Goal: Information Seeking & Learning: Learn about a topic

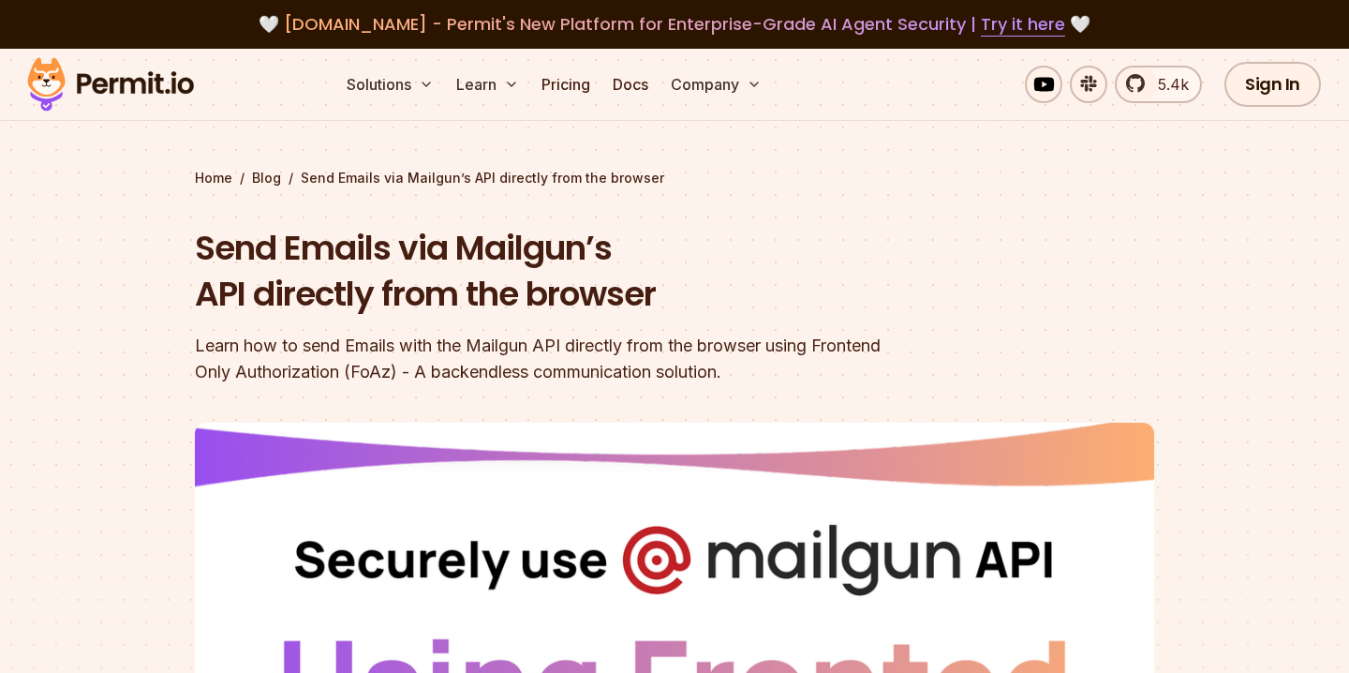
click at [136, 103] on img at bounding box center [111, 84] width 184 height 64
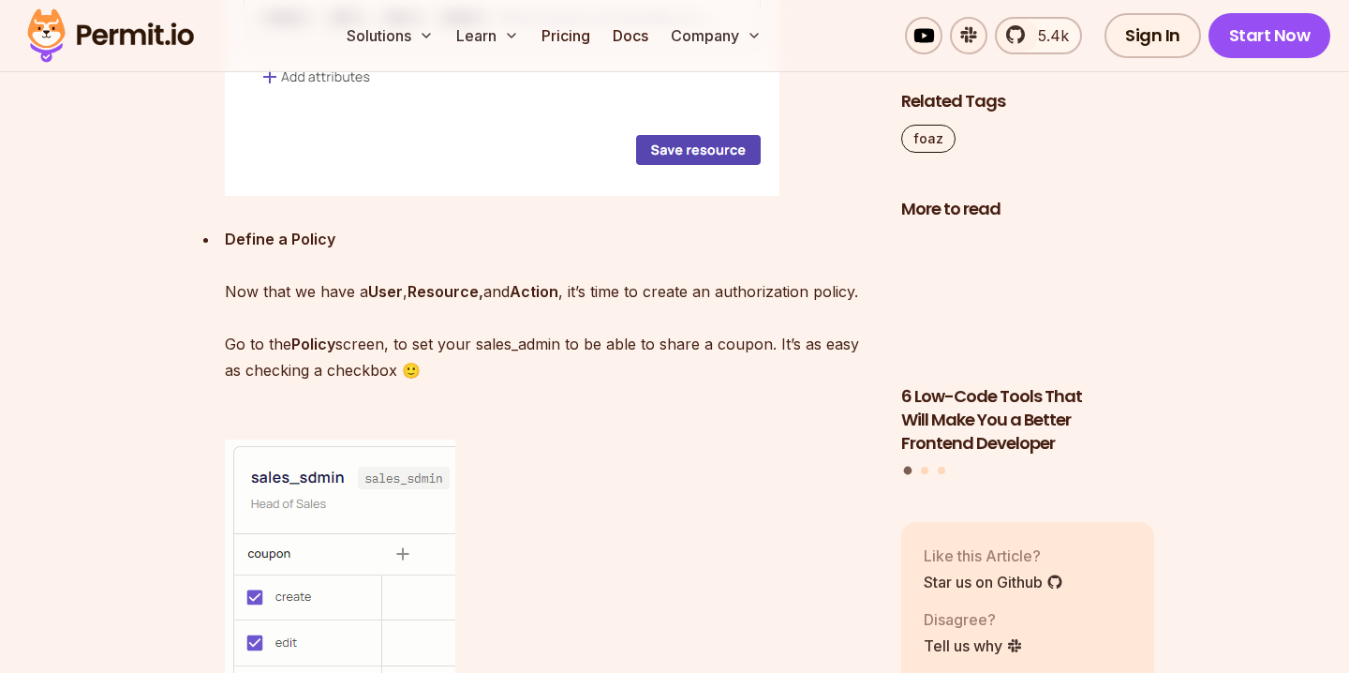
scroll to position [6009, 0]
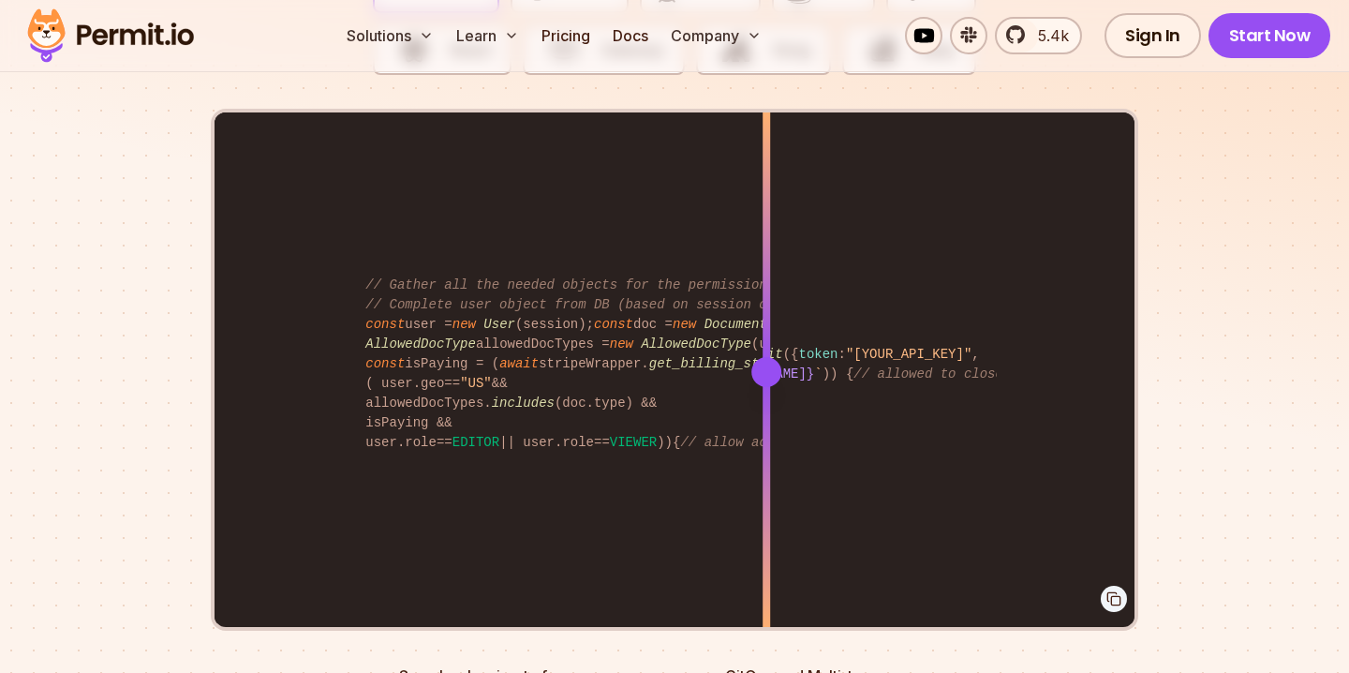
scroll to position [3806, 0]
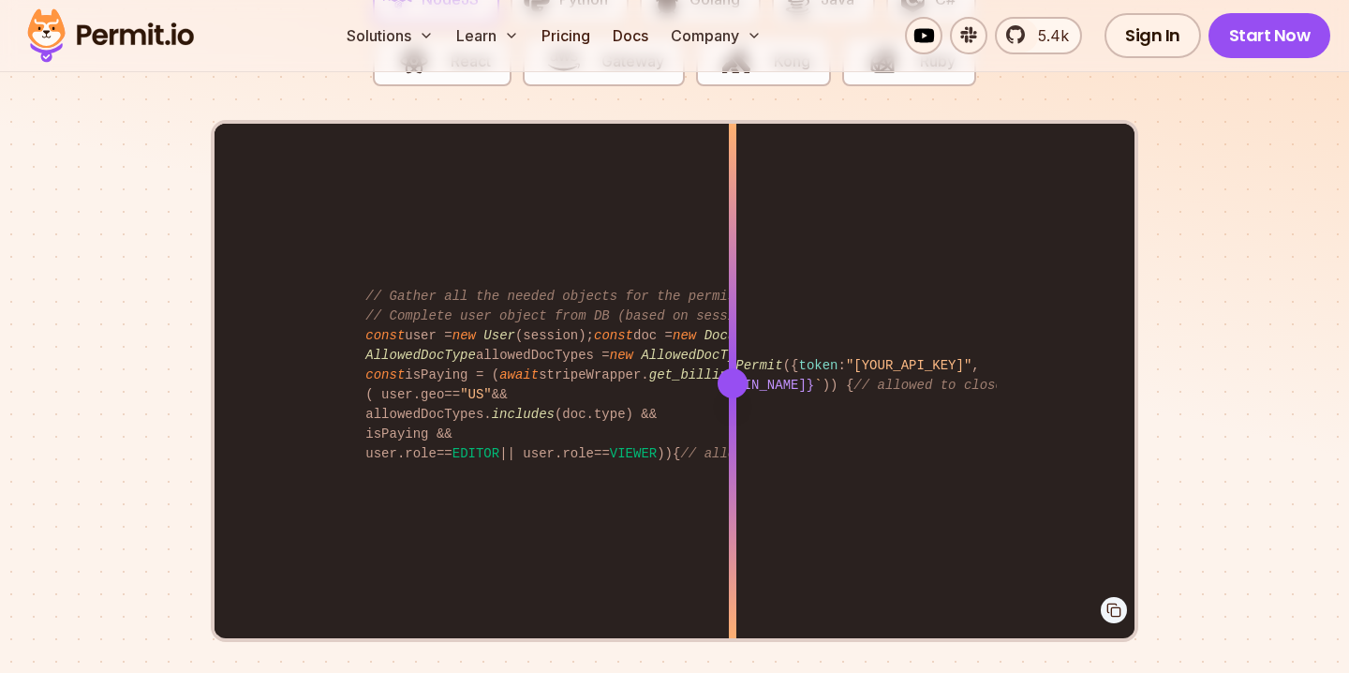
drag, startPoint x: 768, startPoint y: 350, endPoint x: 733, endPoint y: 424, distance: 83.0
click at [733, 424] on div at bounding box center [732, 382] width 7 height 517
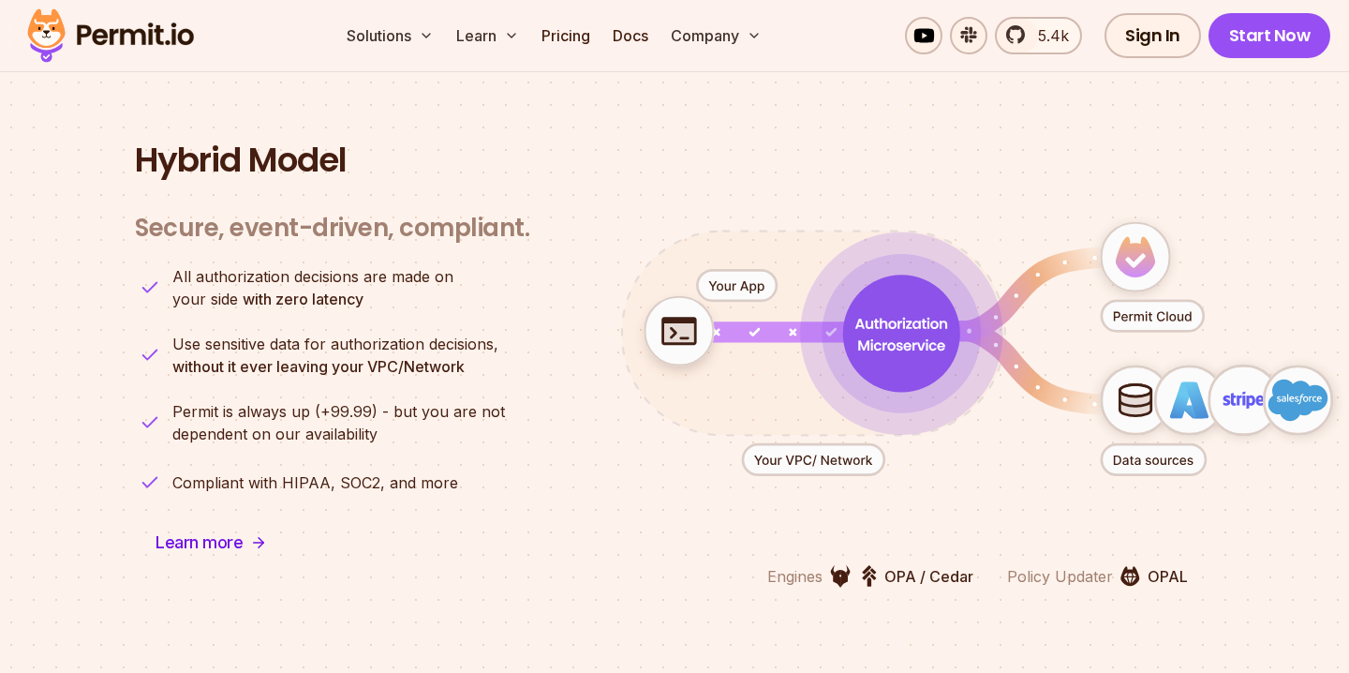
scroll to position [4564, 0]
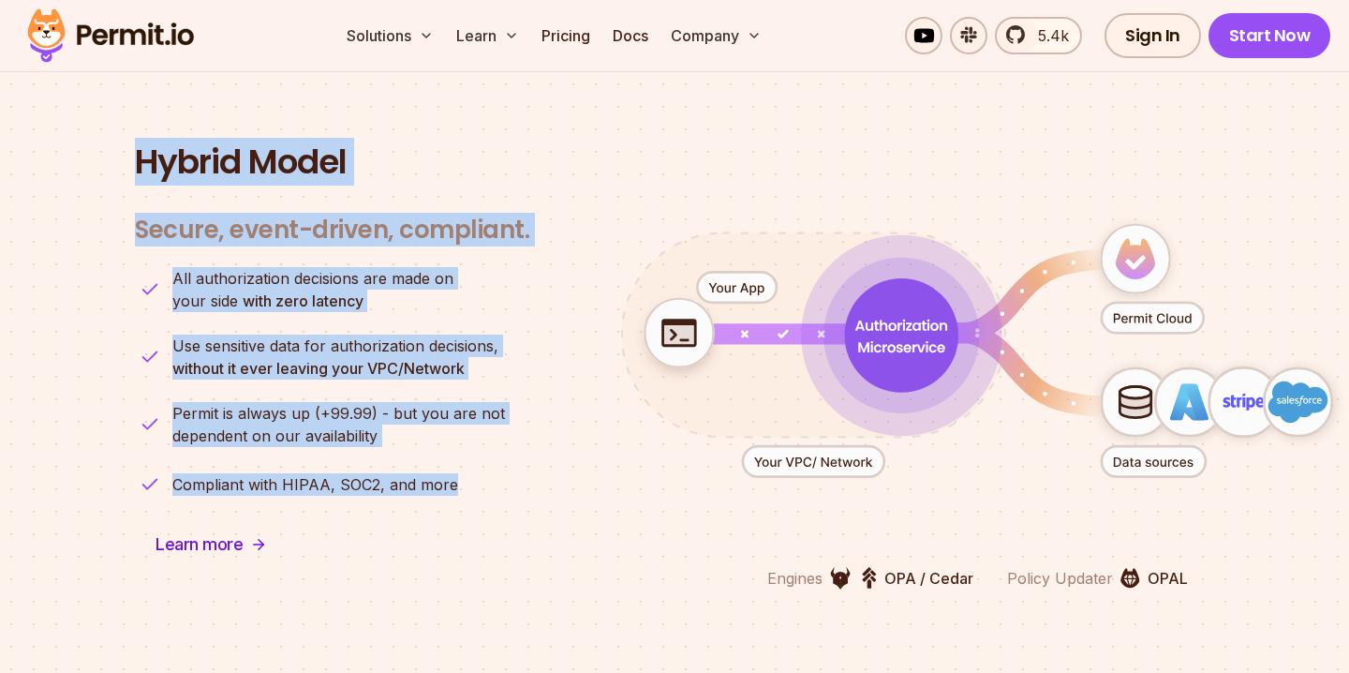
drag, startPoint x: 137, startPoint y: 149, endPoint x: 529, endPoint y: 471, distance: 508.0
click at [529, 471] on div "Hybrid Model Secure, event-driven, compliant. Engines OPA / Cedar Policy Update…" at bounding box center [674, 366] width 1079 height 446
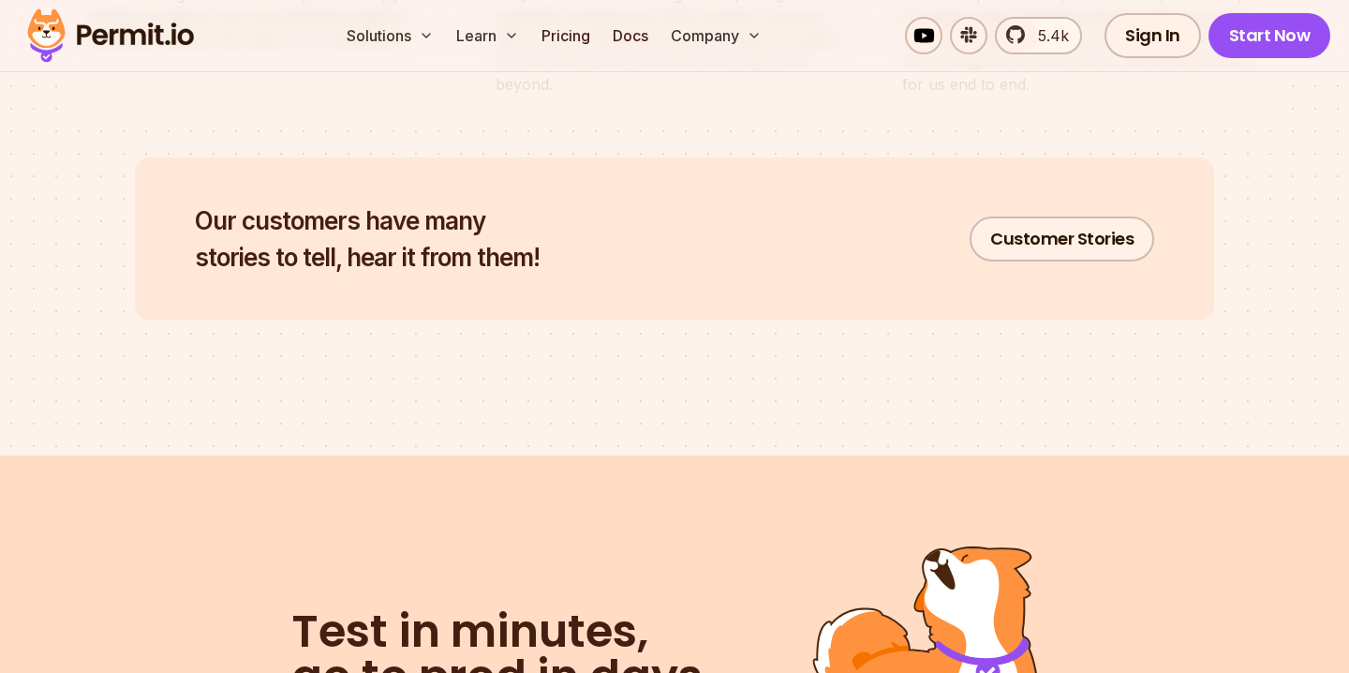
scroll to position [9242, 0]
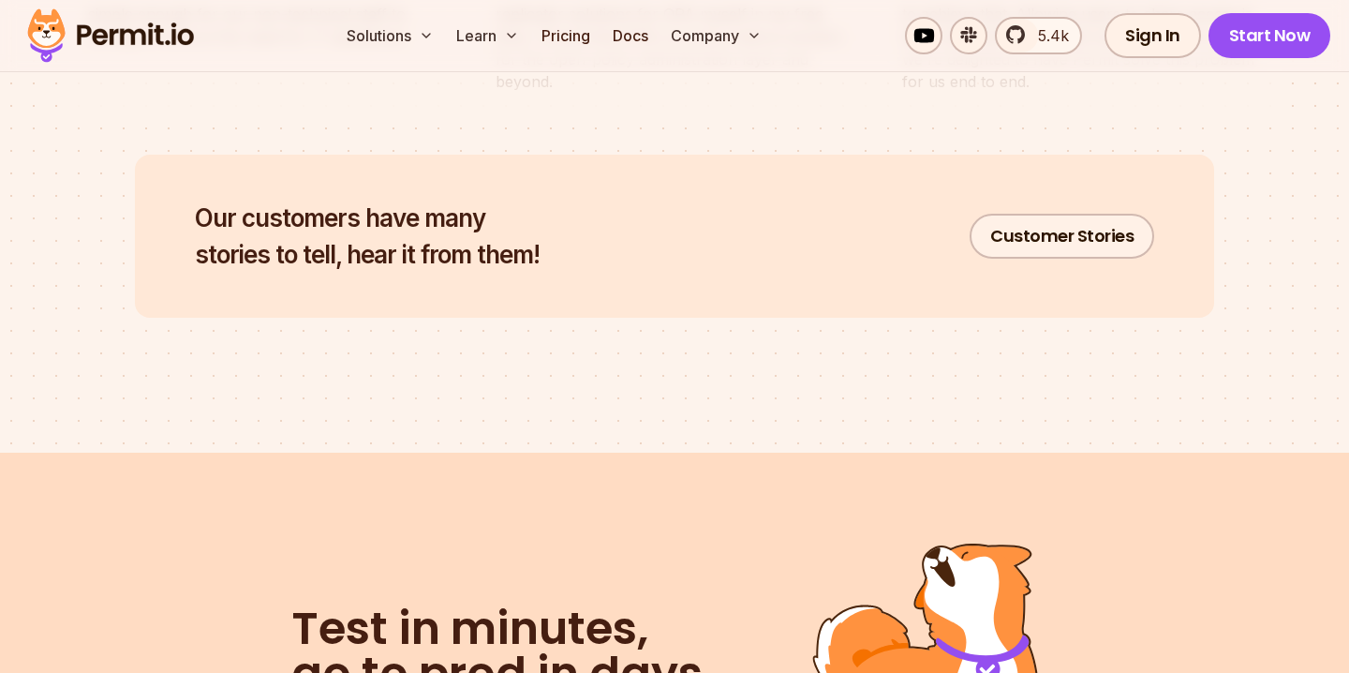
click at [395, 216] on h2 "Our customers have many stories to tell, hear it from them!" at bounding box center [367, 236] width 345 height 73
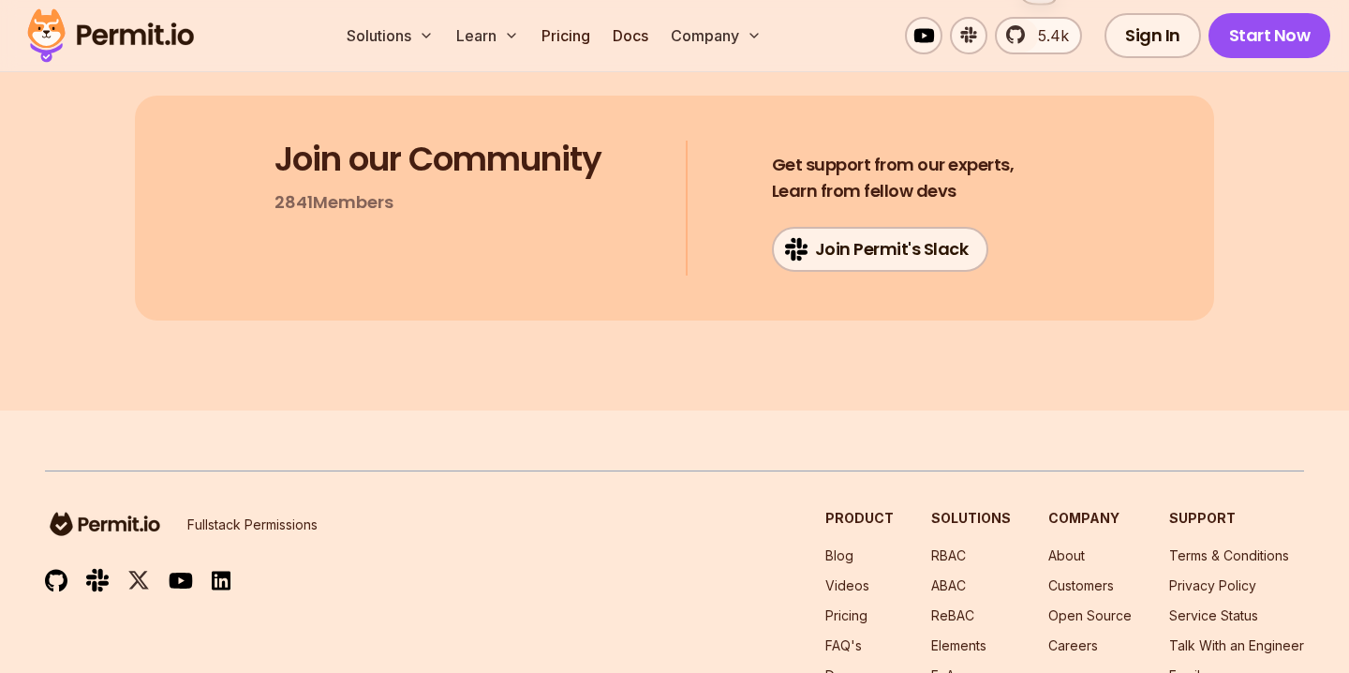
scroll to position [10189, 0]
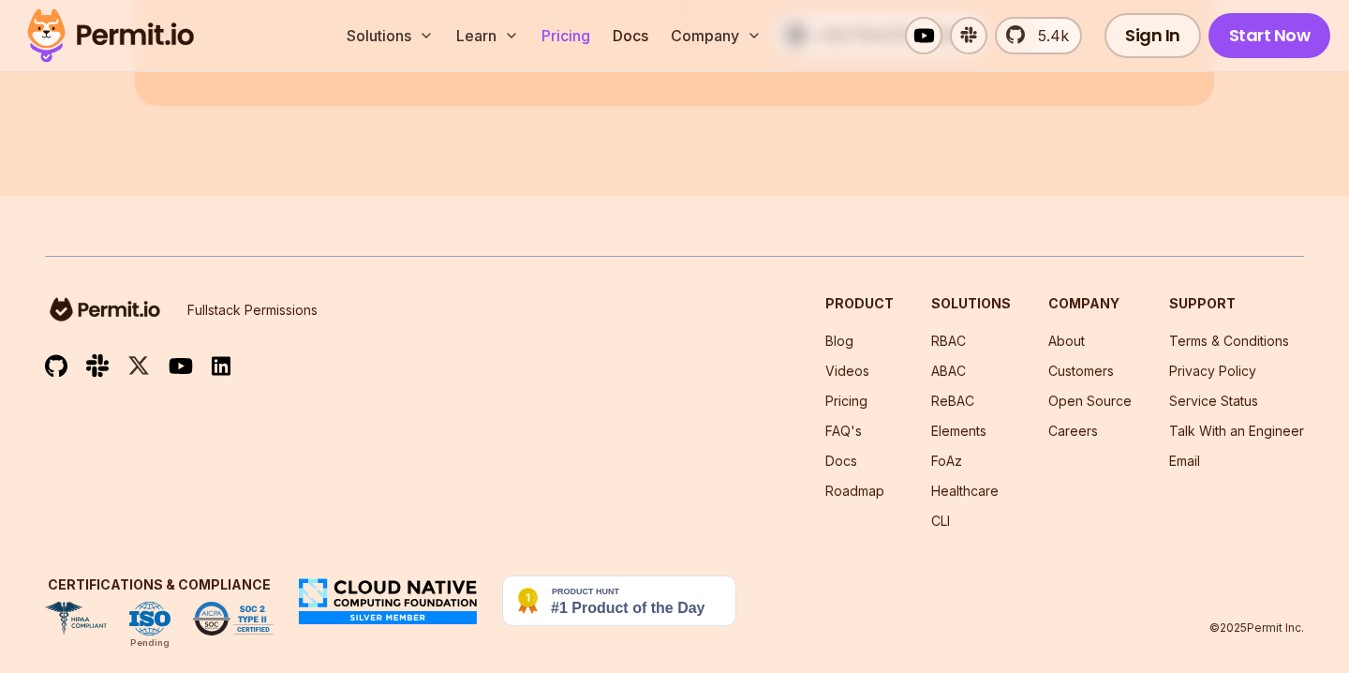
click at [565, 27] on link "Pricing" at bounding box center [566, 35] width 64 height 37
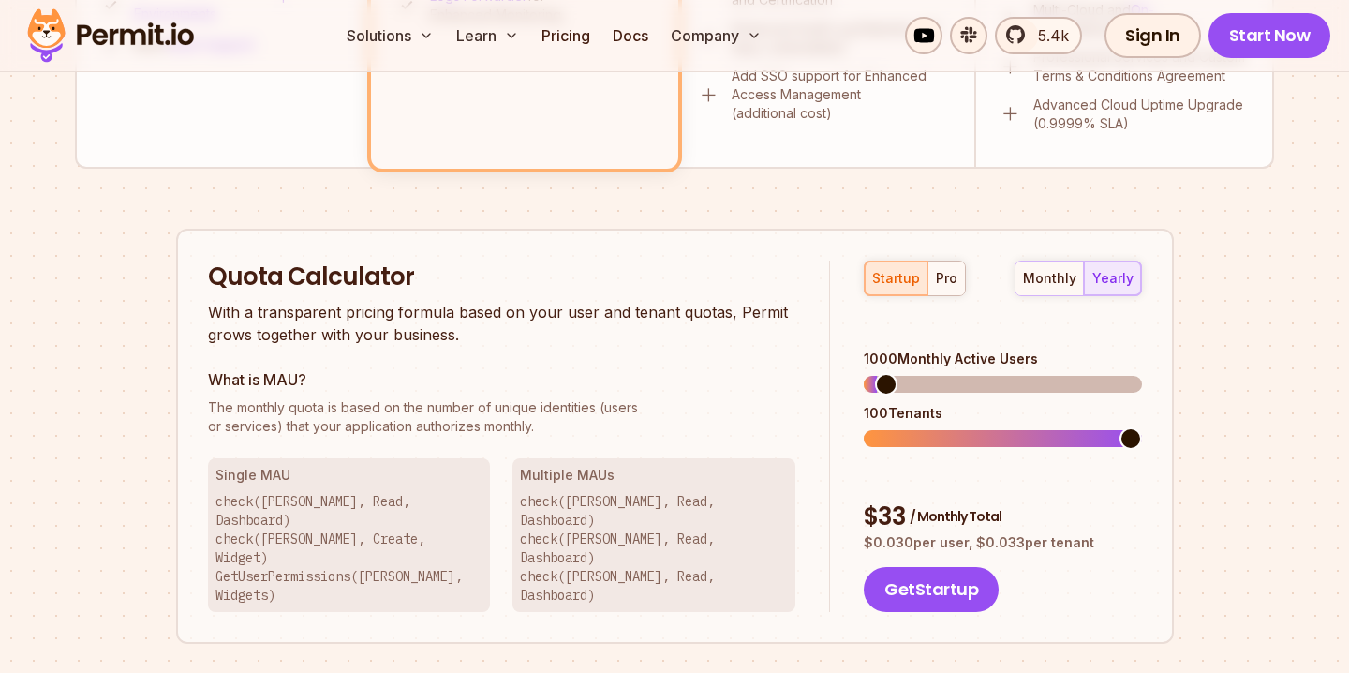
scroll to position [1068, 0]
